Goal: Task Accomplishment & Management: Manage account settings

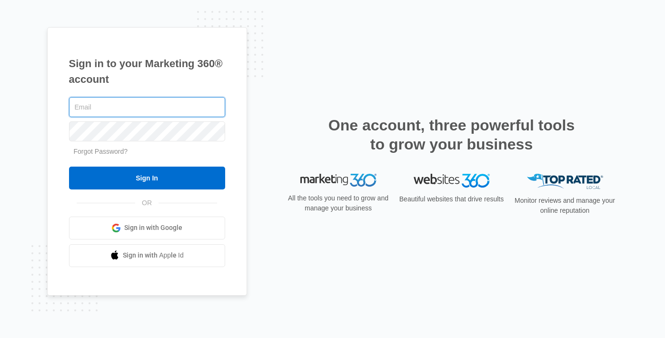
type input "madison.hocknell@madwire.com"
click at [69, 167] on input "Sign In" at bounding box center [147, 178] width 156 height 23
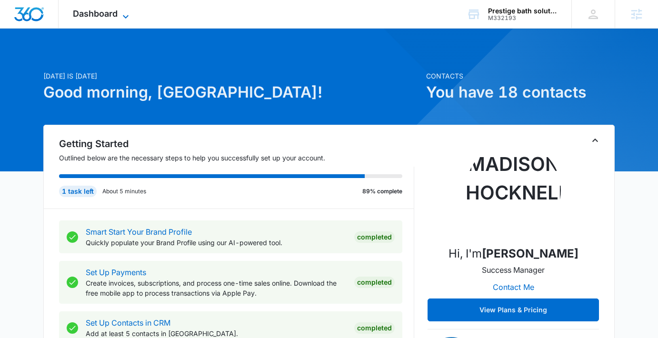
click at [114, 12] on span "Dashboard" at bounding box center [95, 14] width 45 height 10
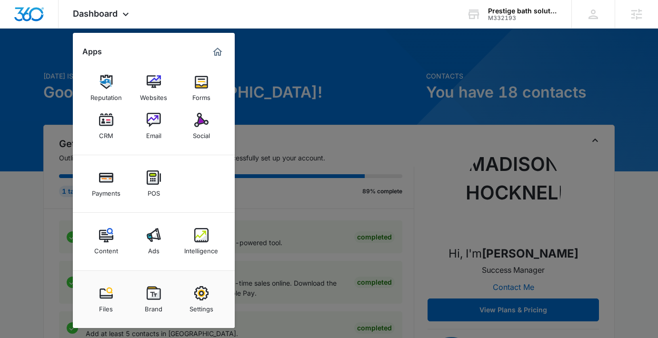
drag, startPoint x: 350, startPoint y: 79, endPoint x: 326, endPoint y: 28, distance: 56.4
click at [350, 79] on div at bounding box center [329, 169] width 658 height 338
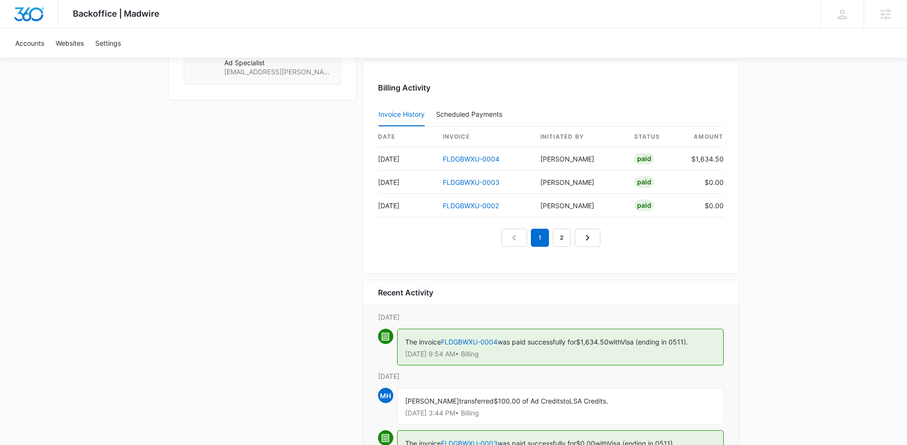
scroll to position [904, 0]
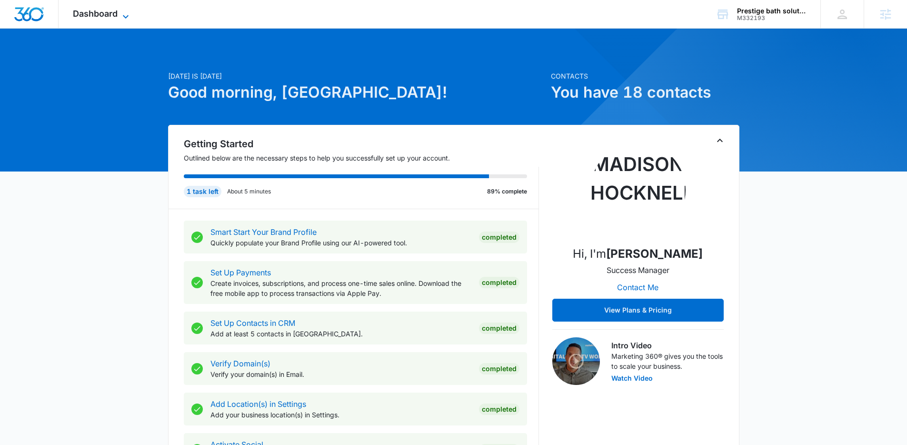
click at [109, 13] on span "Dashboard" at bounding box center [95, 14] width 45 height 10
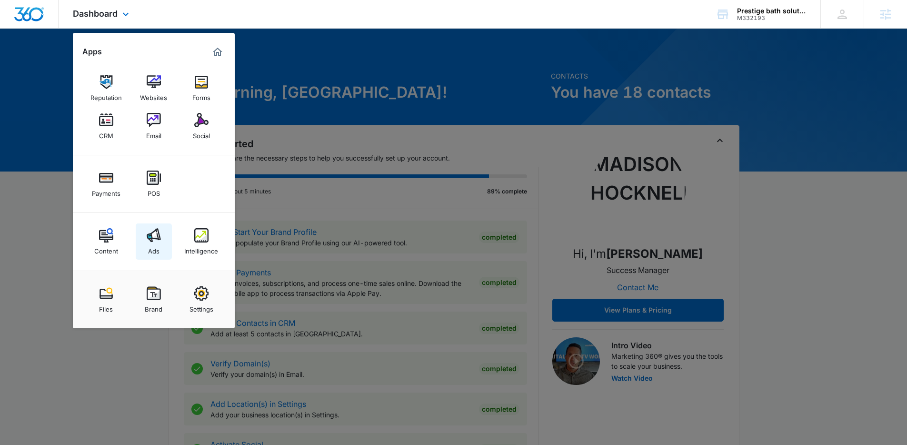
click at [151, 240] on img at bounding box center [154, 235] width 14 height 14
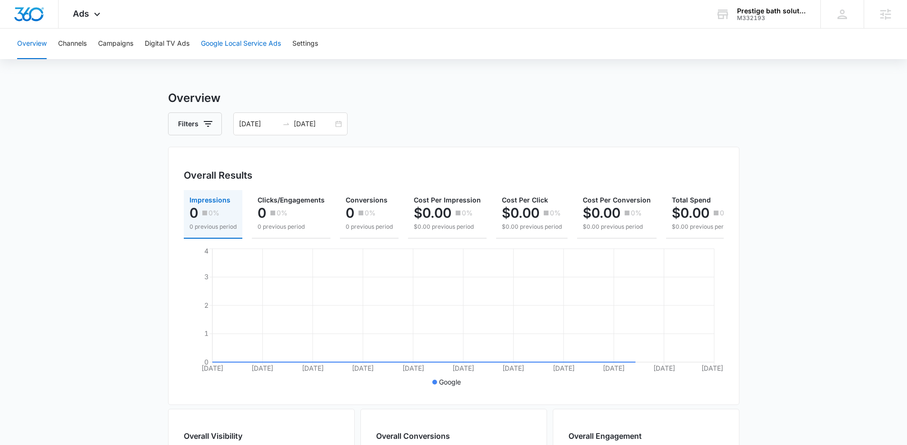
click at [248, 35] on button "Google Local Service Ads" at bounding box center [241, 44] width 80 height 30
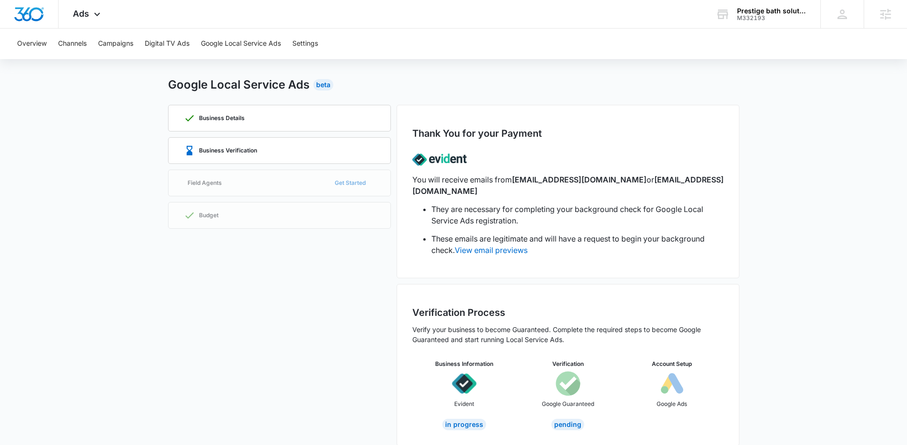
scroll to position [14, 0]
click at [504, 244] on link "View email previews" at bounding box center [491, 249] width 73 height 10
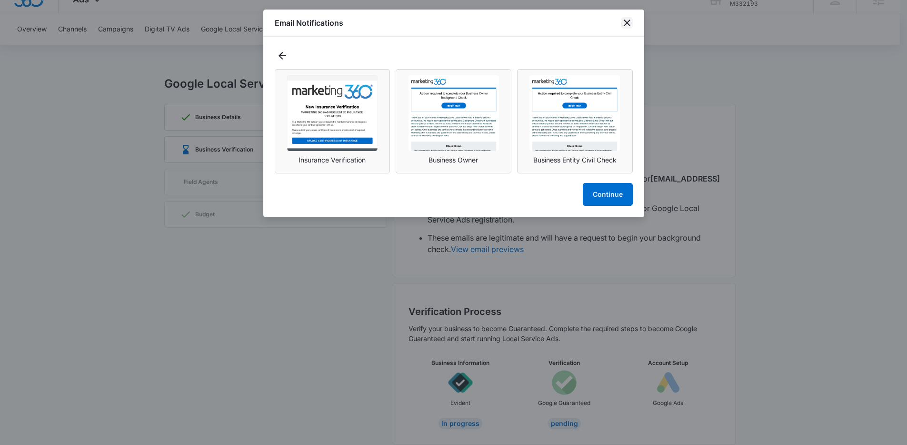
click at [627, 22] on icon "close" at bounding box center [626, 22] width 11 height 11
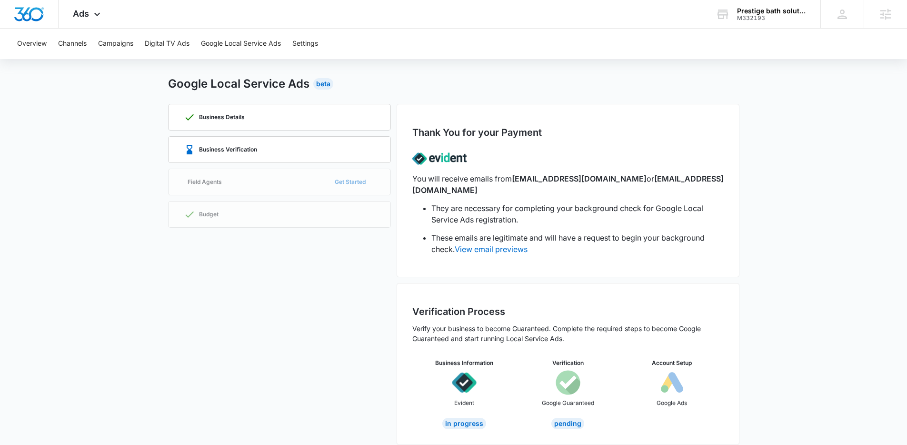
drag, startPoint x: 548, startPoint y: 233, endPoint x: 540, endPoint y: 240, distance: 10.9
click at [89, 13] on div "Ads Apps Reputation Websites Forms CRM Email Social Payments POS Content Ads In…" at bounding box center [88, 14] width 59 height 28
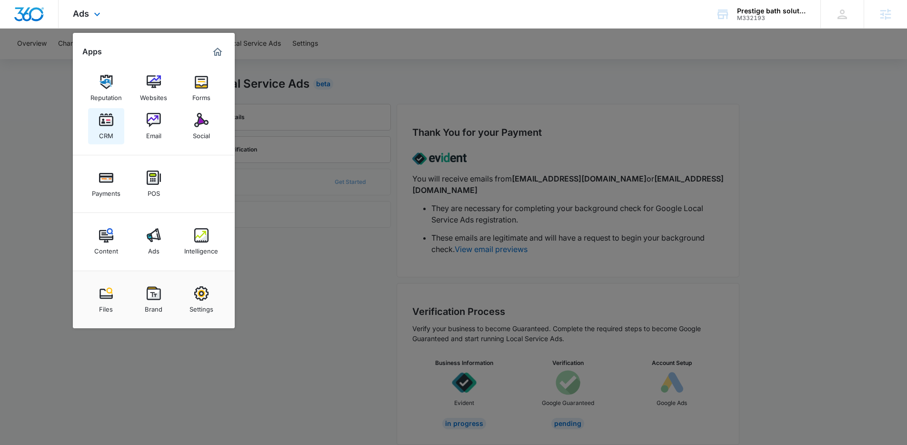
click at [108, 122] on img at bounding box center [106, 120] width 14 height 14
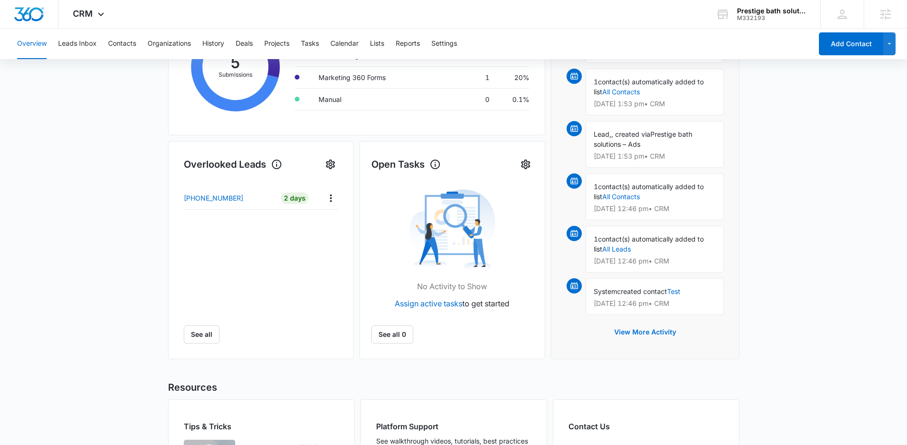
scroll to position [134, 0]
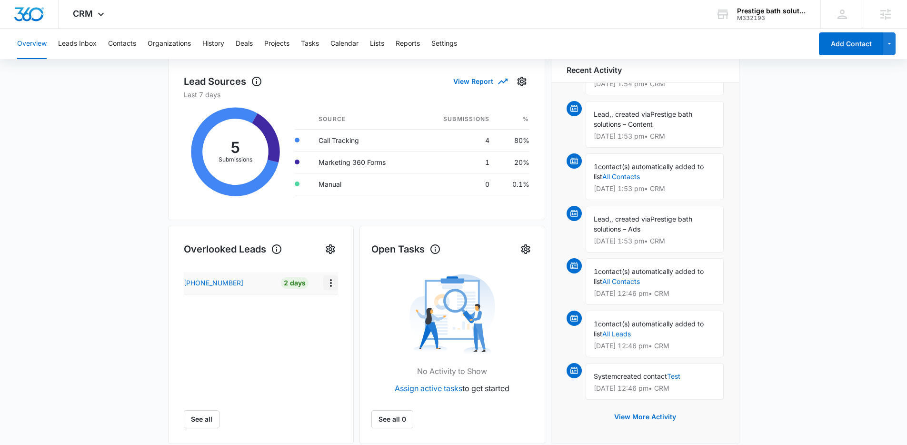
click at [338, 283] on button "Actions" at bounding box center [330, 282] width 15 height 15
click at [240, 370] on div "Name Lead age Quick actions [PHONE_NUMBER] 2 Days See all" at bounding box center [261, 350] width 154 height 156
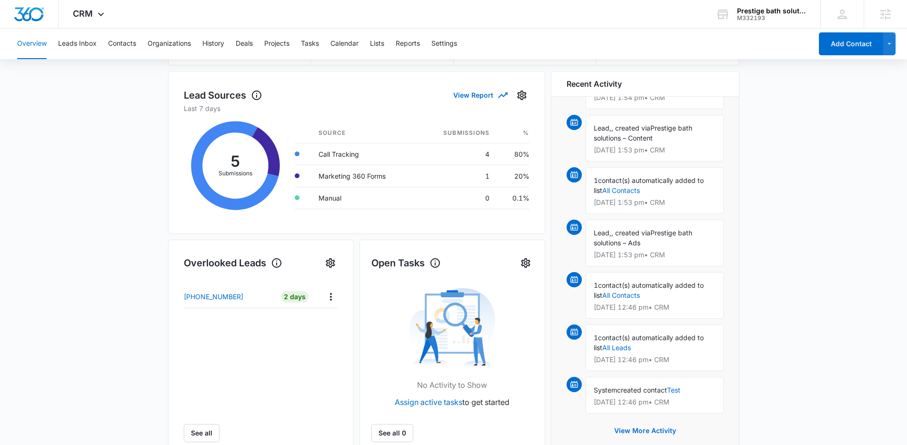
scroll to position [0, 0]
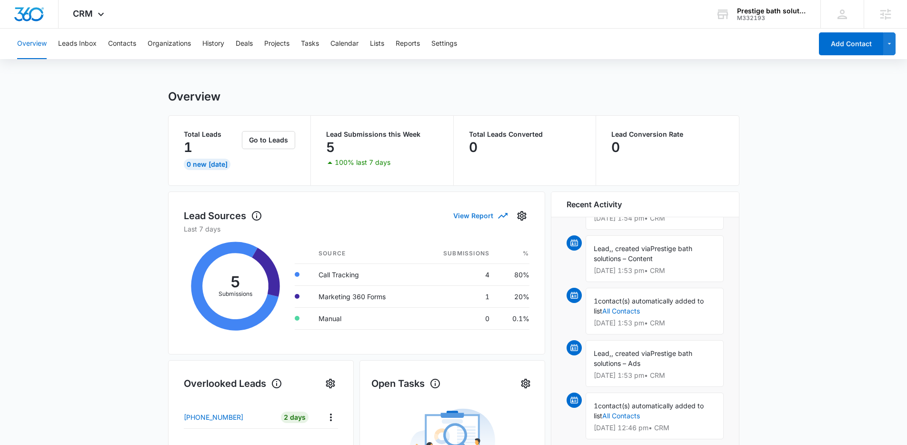
click at [487, 220] on button "View Report" at bounding box center [479, 215] width 53 height 17
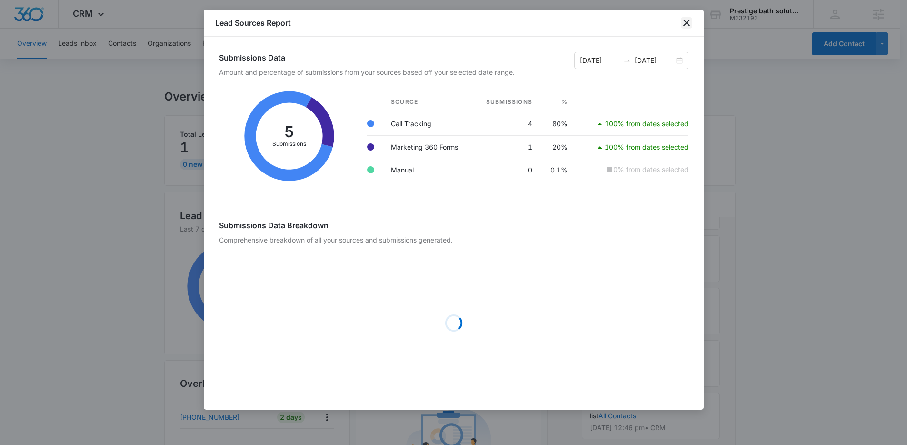
click at [691, 20] on icon "close" at bounding box center [686, 22] width 11 height 11
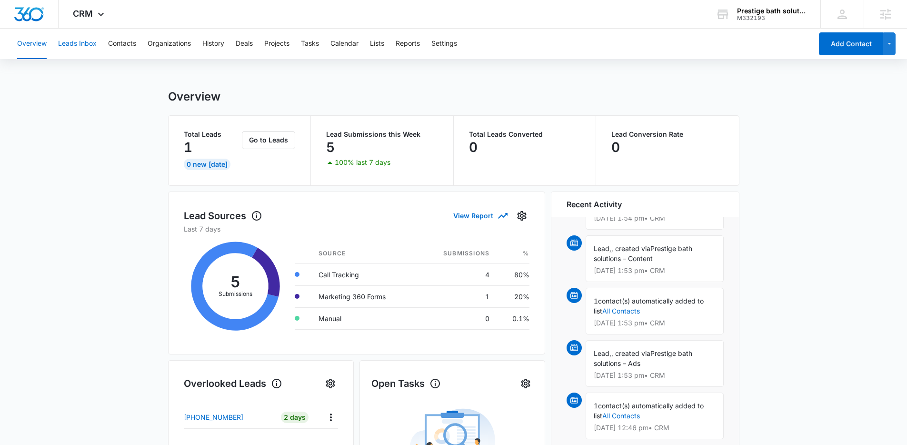
click at [77, 50] on button "Leads Inbox" at bounding box center [77, 44] width 39 height 30
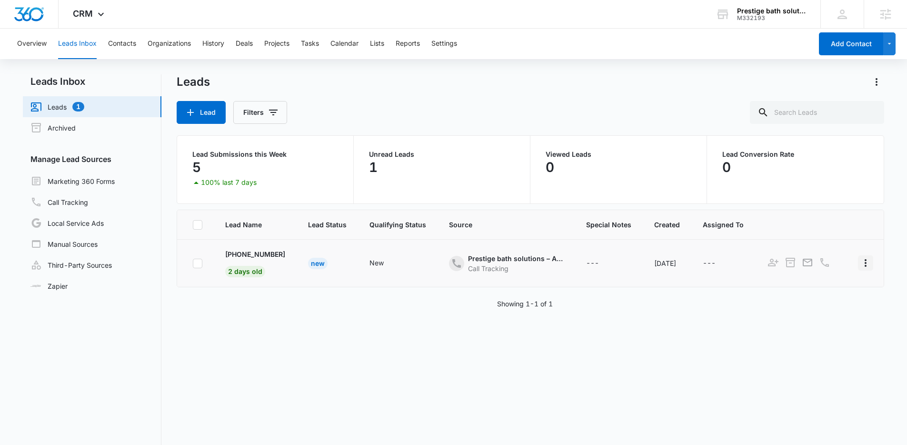
click at [868, 257] on icon "Actions" at bounding box center [865, 262] width 11 height 11
click at [68, 133] on link "Archived" at bounding box center [52, 127] width 45 height 11
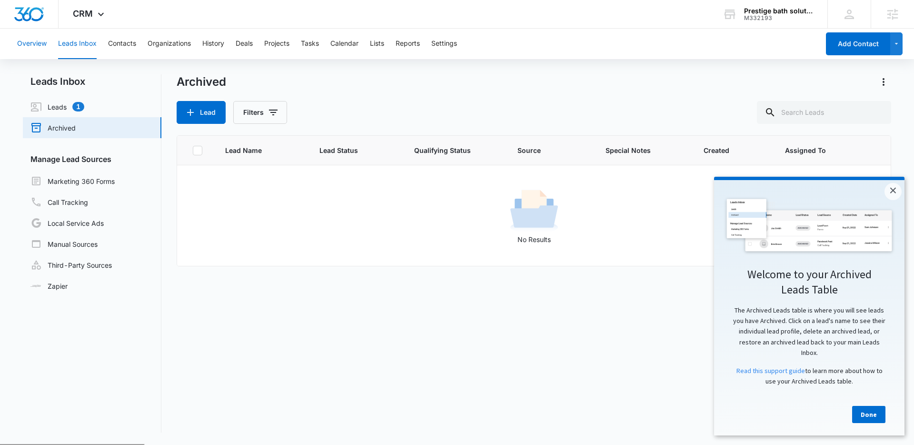
click at [33, 48] on button "Overview" at bounding box center [32, 44] width 30 height 30
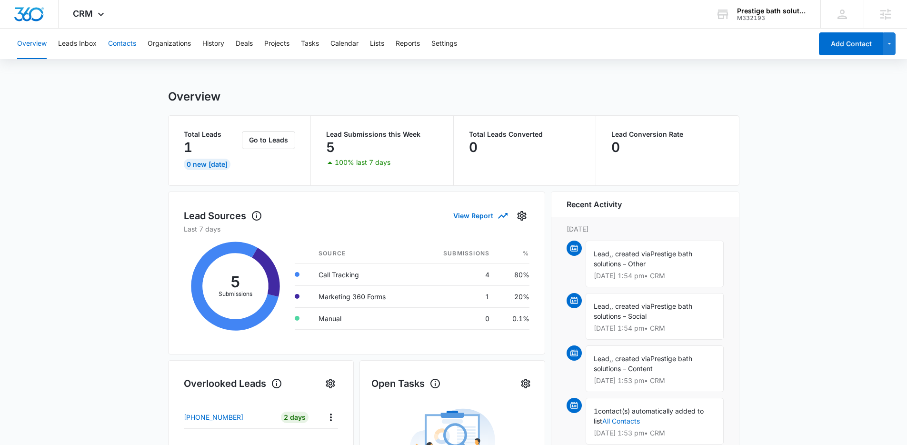
click at [129, 45] on button "Contacts" at bounding box center [122, 44] width 28 height 30
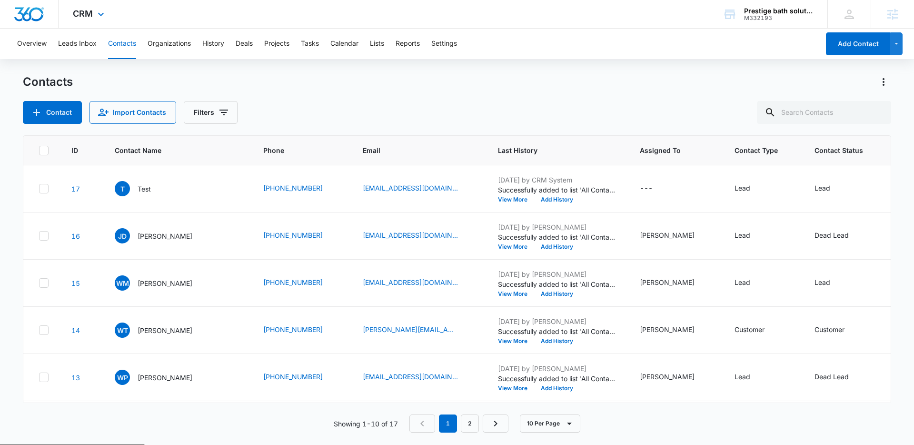
drag, startPoint x: 257, startPoint y: 23, endPoint x: 257, endPoint y: 3, distance: 20.0
click at [257, 22] on div "CRM Apps Reputation Websites Forms CRM Email Social Payments POS Content Ads In…" at bounding box center [457, 14] width 914 height 29
click at [26, 40] on button "Overview" at bounding box center [32, 44] width 30 height 30
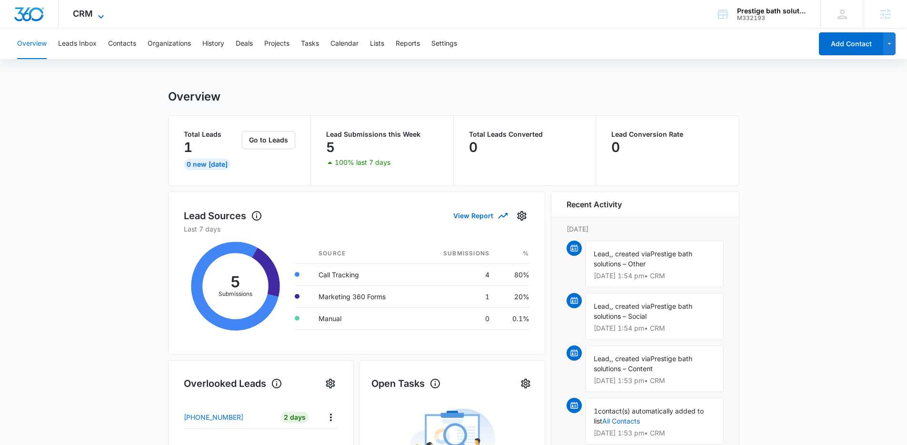
click at [97, 15] on icon at bounding box center [100, 16] width 11 height 11
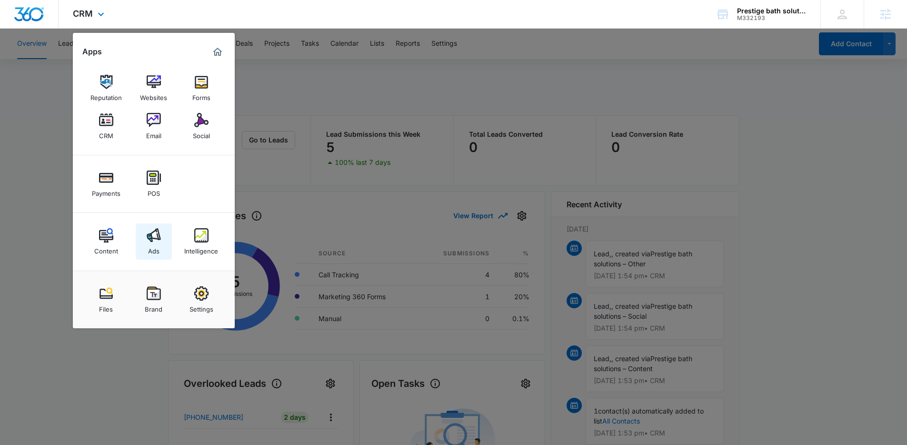
click at [149, 231] on img at bounding box center [154, 235] width 14 height 14
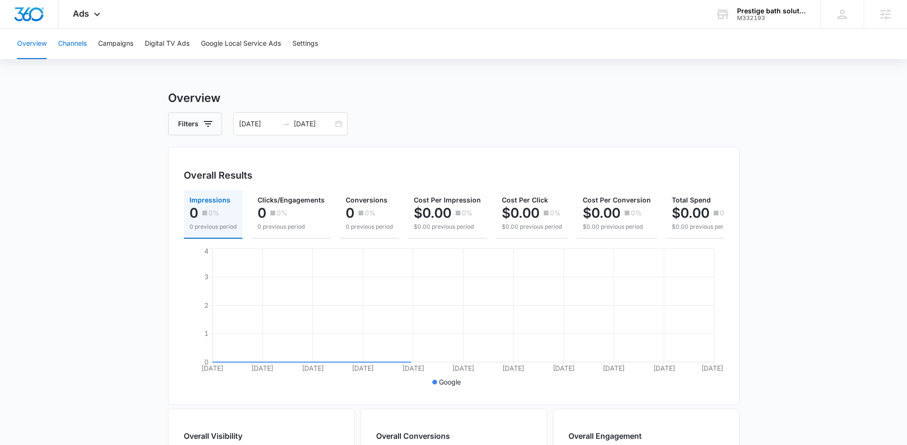
click at [63, 46] on button "Channels" at bounding box center [72, 44] width 29 height 30
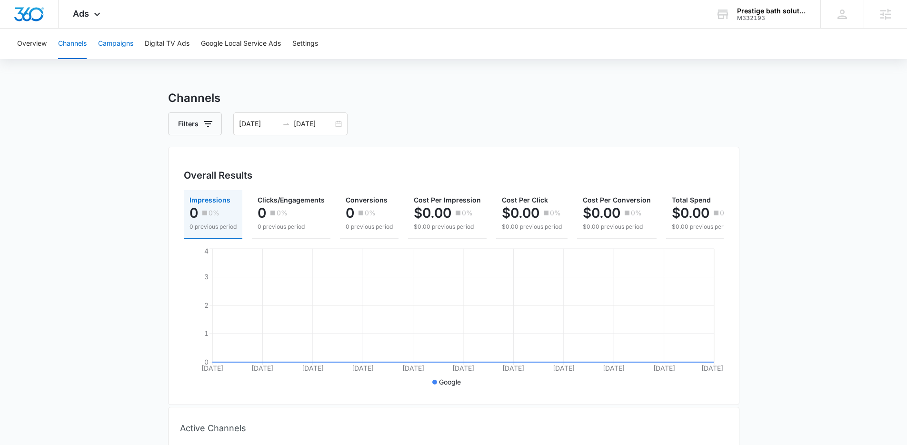
click at [127, 48] on button "Campaigns" at bounding box center [115, 44] width 35 height 30
click at [248, 39] on button "Google Local Service Ads" at bounding box center [241, 44] width 80 height 30
